Goal: Navigation & Orientation: Find specific page/section

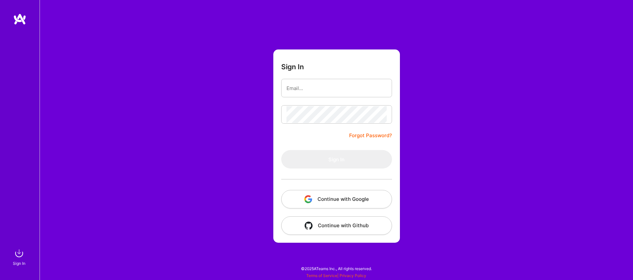
click at [357, 201] on button "Continue with Google" at bounding box center [336, 199] width 111 height 18
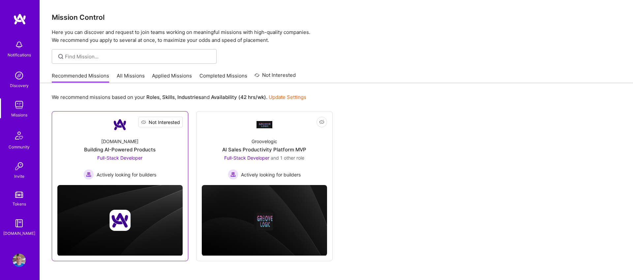
click at [167, 122] on span "Not Interested" at bounding box center [164, 122] width 31 height 7
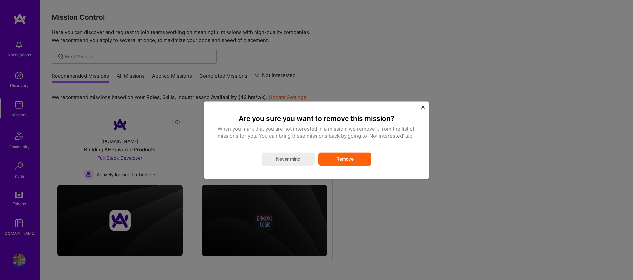
click at [356, 156] on button "Remove" at bounding box center [345, 158] width 53 height 13
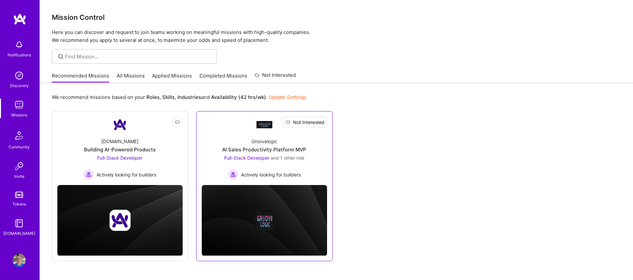
click at [320, 123] on span "Not Interested" at bounding box center [308, 122] width 31 height 7
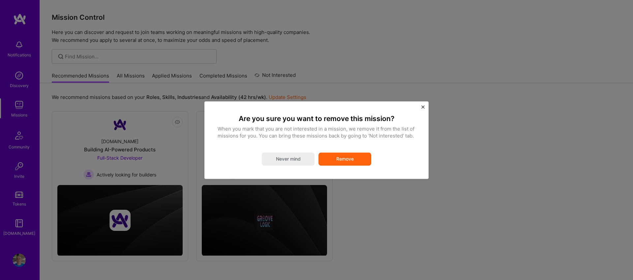
click at [335, 158] on button "Remove" at bounding box center [345, 158] width 53 height 13
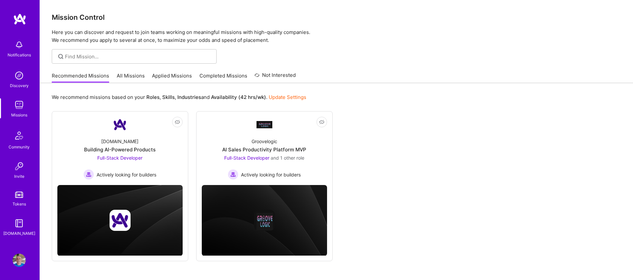
click at [20, 104] on img at bounding box center [19, 104] width 13 height 13
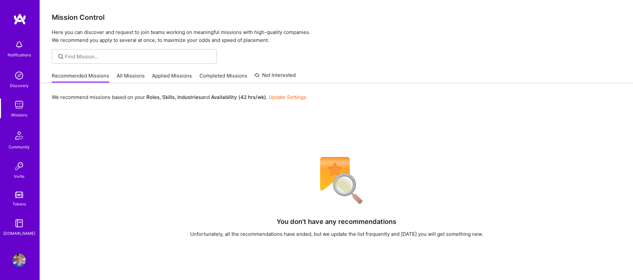
click at [21, 76] on img at bounding box center [19, 75] width 13 height 13
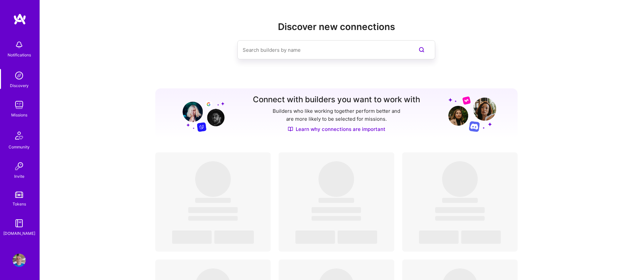
click at [17, 101] on img at bounding box center [19, 104] width 13 height 13
